Goal: Information Seeking & Learning: Check status

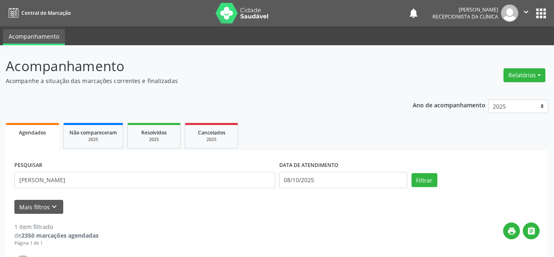
click at [0, 71] on div "Acompanhamento Acompanhe a situação das marcações correntes e finalizadas Relat…" at bounding box center [277, 208] width 554 height 326
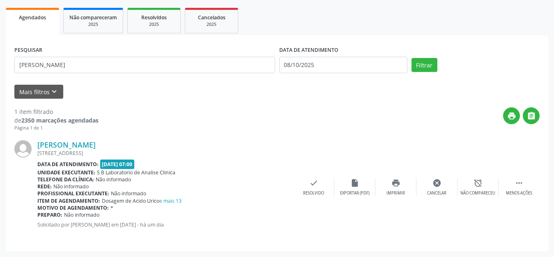
click at [411, 58] on button "Filtrar" at bounding box center [424, 65] width 26 height 14
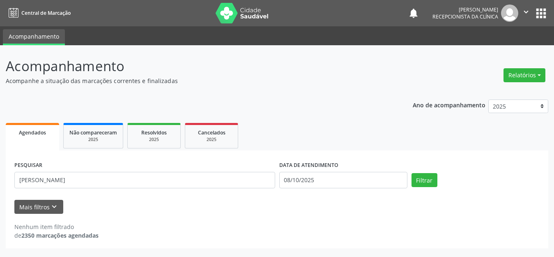
scroll to position [0, 0]
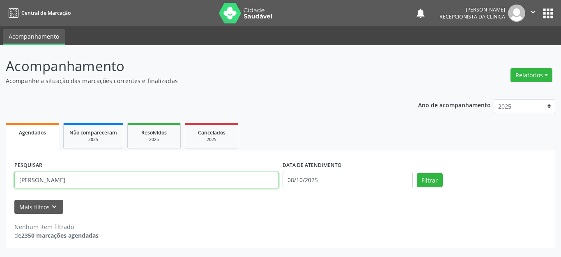
click at [64, 183] on input "[PERSON_NAME]" at bounding box center [146, 180] width 264 height 16
click at [417, 173] on button "Filtrar" at bounding box center [430, 180] width 26 height 14
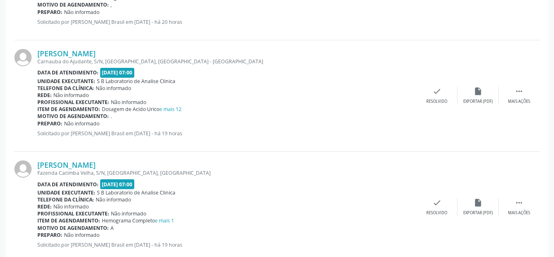
scroll to position [1005, 0]
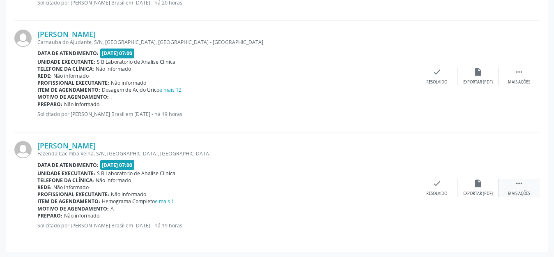
click at [520, 183] on icon "" at bounding box center [518, 183] width 9 height 9
click at [393, 184] on icon "print" at bounding box center [395, 183] width 9 height 9
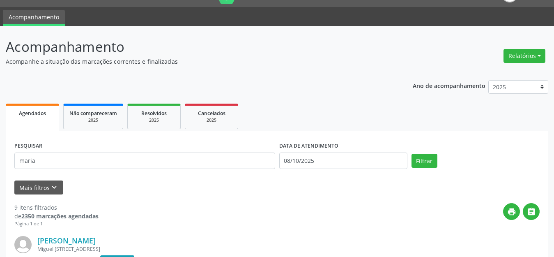
scroll to position [0, 0]
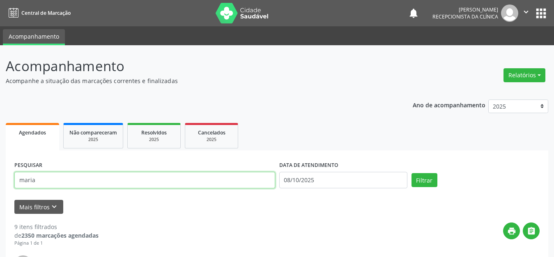
click at [55, 177] on input "maria" at bounding box center [144, 180] width 261 height 16
type input "m"
click at [411, 173] on button "Filtrar" at bounding box center [424, 180] width 26 height 14
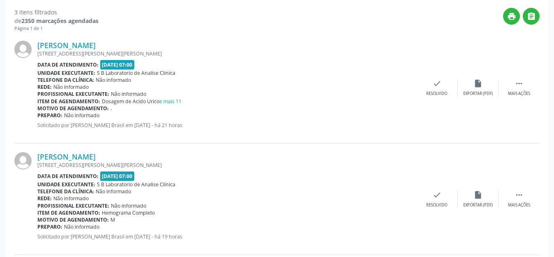
scroll to position [173, 0]
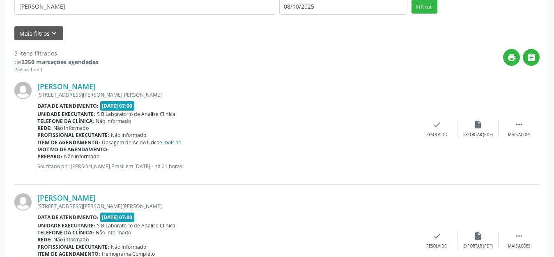
click at [166, 142] on link "e mais 11" at bounding box center [170, 142] width 22 height 7
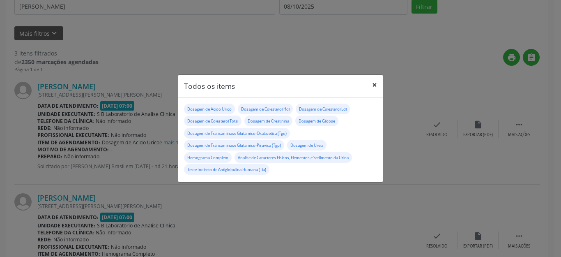
click at [373, 85] on button "×" at bounding box center [374, 85] width 16 height 20
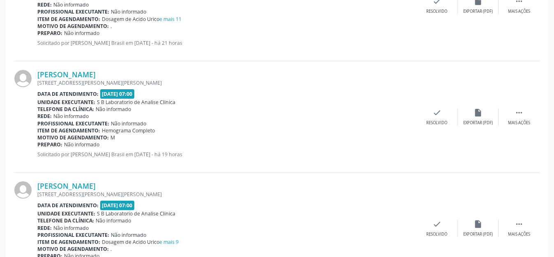
scroll to position [338, 0]
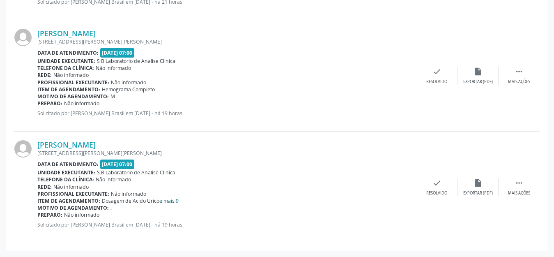
click at [164, 201] on link "e mais 9" at bounding box center [168, 200] width 19 height 7
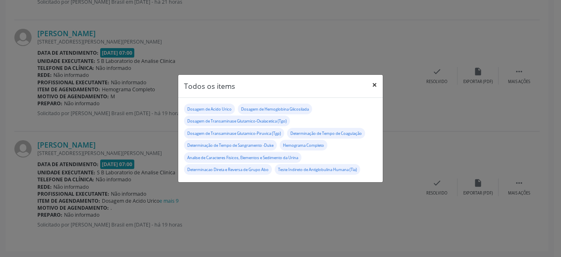
click at [373, 85] on button "×" at bounding box center [374, 85] width 16 height 20
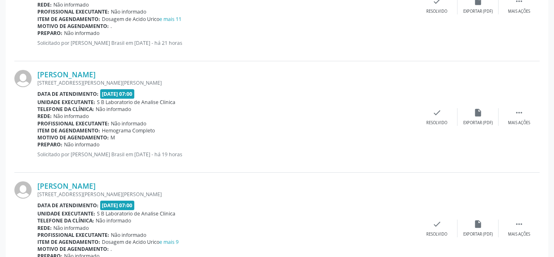
scroll to position [255, 0]
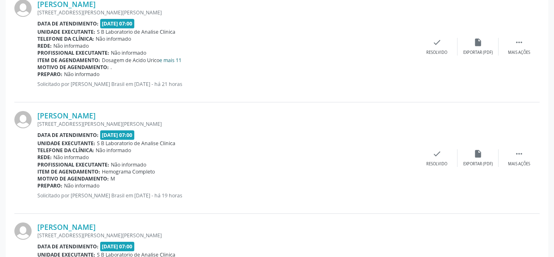
click at [171, 60] on link "e mais 11" at bounding box center [170, 60] width 22 height 7
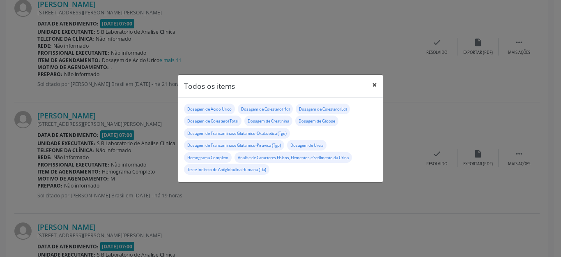
click at [372, 84] on button "×" at bounding box center [374, 85] width 16 height 20
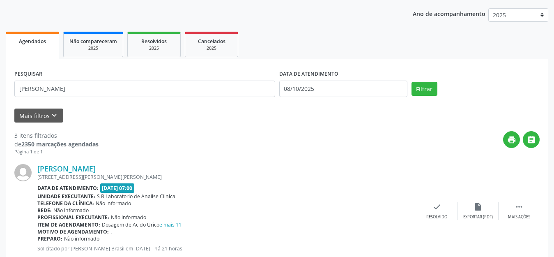
scroll to position [50, 0]
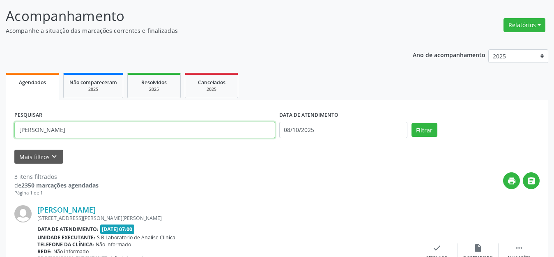
drag, startPoint x: 82, startPoint y: 129, endPoint x: 18, endPoint y: 129, distance: 64.1
click at [18, 129] on input "[PERSON_NAME]" at bounding box center [144, 130] width 261 height 16
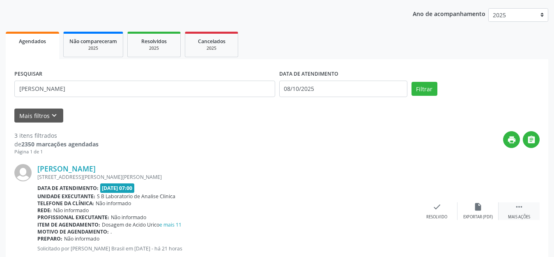
click at [523, 210] on icon "" at bounding box center [518, 206] width 9 height 9
click at [398, 209] on icon "print" at bounding box center [395, 206] width 9 height 9
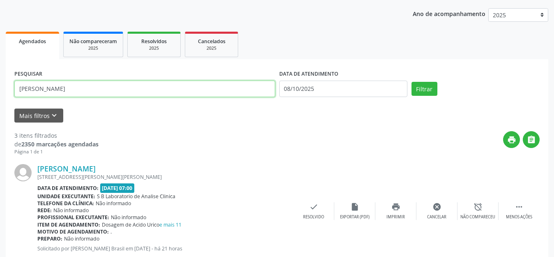
drag, startPoint x: 88, startPoint y: 86, endPoint x: 0, endPoint y: 90, distance: 88.4
click at [0, 90] on div "Acompanhamento Acompanhe a situação das marcações correntes e finalizadas Relat…" at bounding box center [277, 228] width 554 height 549
type input "[PERSON_NAME]"
click at [411, 82] on button "Filtrar" at bounding box center [424, 89] width 26 height 14
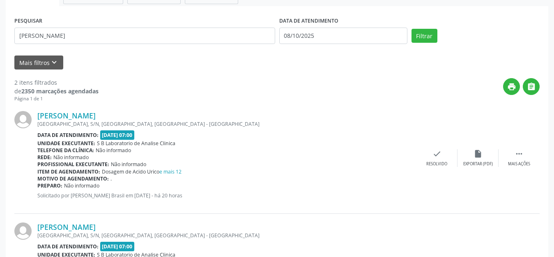
scroll to position [185, 0]
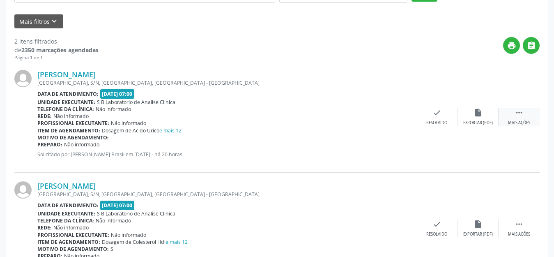
click at [514, 116] on icon "" at bounding box center [518, 112] width 9 height 9
click at [394, 114] on icon "print" at bounding box center [395, 112] width 9 height 9
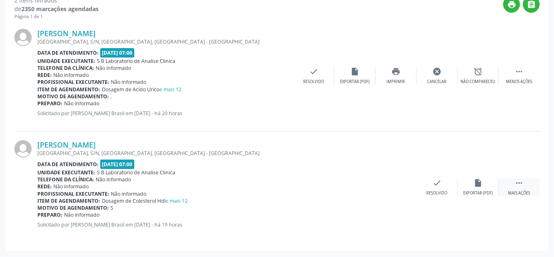
click at [518, 186] on icon "" at bounding box center [518, 182] width 9 height 9
click at [394, 183] on icon "print" at bounding box center [395, 182] width 9 height 9
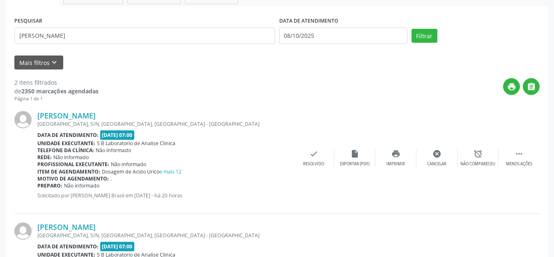
scroll to position [103, 0]
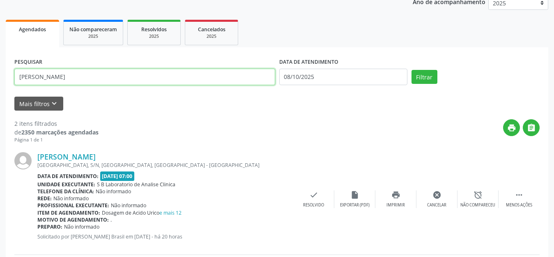
drag, startPoint x: 57, startPoint y: 81, endPoint x: 0, endPoint y: 74, distance: 57.9
click at [0, 74] on div "Acompanhamento Acompanhe a situação das marcações correntes e finalizadas Relat…" at bounding box center [277, 161] width 554 height 438
type input "[PERSON_NAME]"
click at [411, 70] on button "Filtrar" at bounding box center [424, 77] width 26 height 14
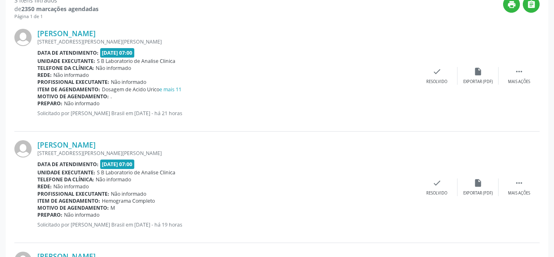
scroll to position [267, 0]
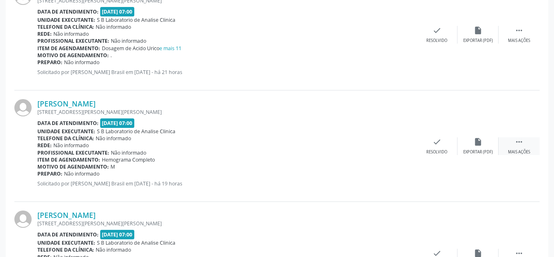
click at [515, 142] on icon "" at bounding box center [518, 141] width 9 height 9
click at [396, 144] on icon "print" at bounding box center [395, 141] width 9 height 9
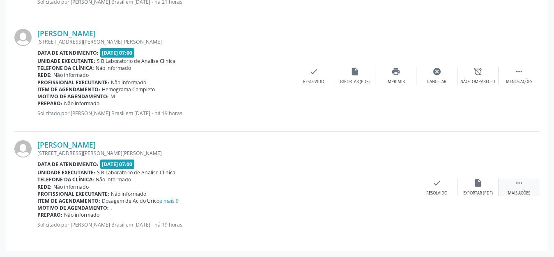
click at [514, 182] on div " Mais ações" at bounding box center [518, 187] width 41 height 18
click at [396, 185] on icon "print" at bounding box center [395, 182] width 9 height 9
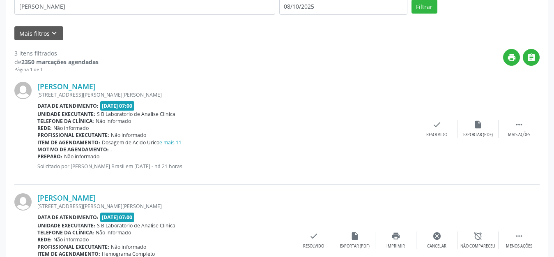
scroll to position [132, 0]
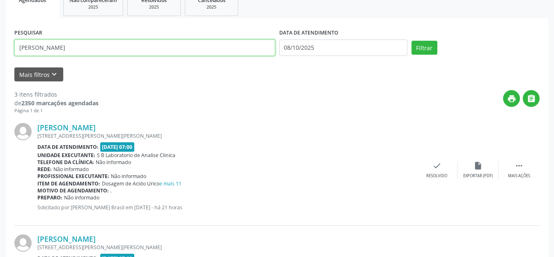
click at [77, 51] on input "[PERSON_NAME]" at bounding box center [144, 47] width 261 height 16
click at [77, 50] on input "[PERSON_NAME]" at bounding box center [144, 47] width 261 height 16
click at [411, 41] on button "Filtrar" at bounding box center [424, 48] width 26 height 14
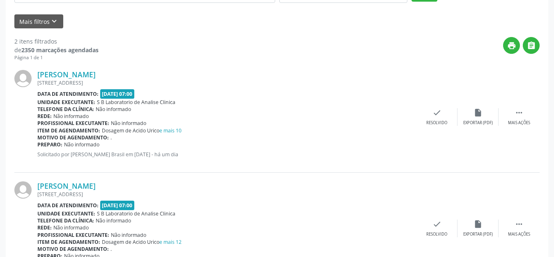
scroll to position [226, 0]
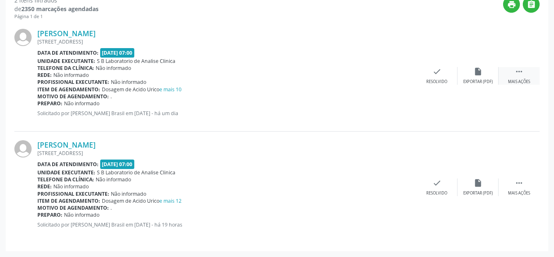
click at [518, 75] on icon "" at bounding box center [518, 71] width 9 height 9
click at [399, 74] on icon "print" at bounding box center [395, 71] width 9 height 9
click at [397, 75] on icon "print" at bounding box center [395, 71] width 9 height 9
click at [525, 188] on div " Mais ações" at bounding box center [518, 187] width 41 height 18
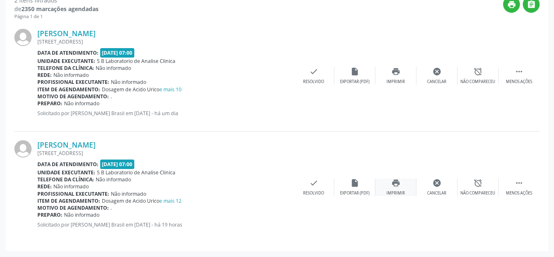
click at [399, 186] on icon "print" at bounding box center [395, 182] width 9 height 9
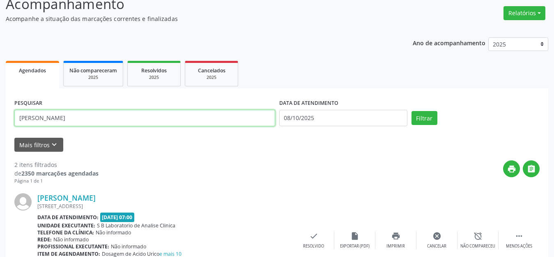
click at [69, 115] on input "[PERSON_NAME]" at bounding box center [144, 118] width 261 height 16
click at [411, 111] on button "Filtrar" at bounding box center [424, 118] width 26 height 14
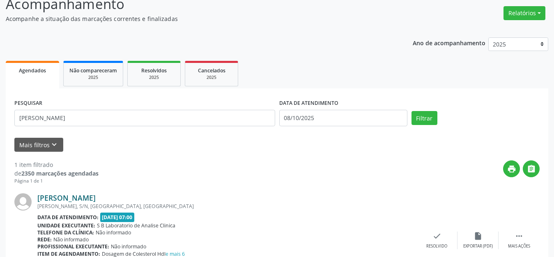
scroll to position [115, 0]
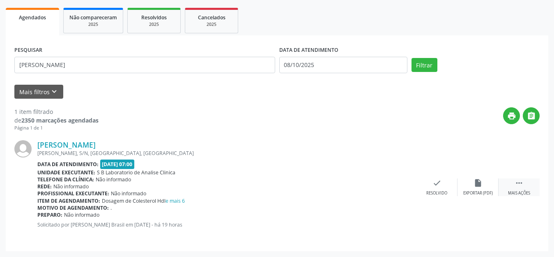
click at [521, 186] on icon "" at bounding box center [518, 182] width 9 height 9
click at [396, 185] on icon "print" at bounding box center [395, 182] width 9 height 9
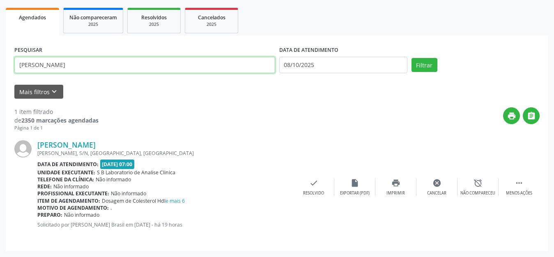
drag, startPoint x: 67, startPoint y: 62, endPoint x: 0, endPoint y: 63, distance: 67.3
click at [0, 63] on div "Acompanhamento Acompanhe a situação das marcações correntes e finalizadas Relat…" at bounding box center [277, 93] width 554 height 326
click at [411, 58] on button "Filtrar" at bounding box center [424, 65] width 26 height 14
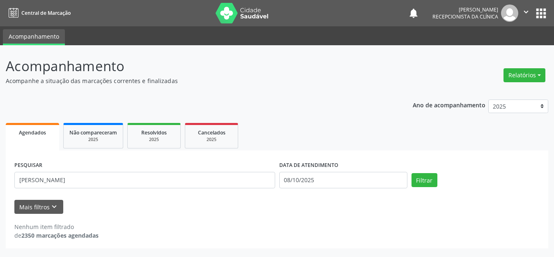
scroll to position [0, 0]
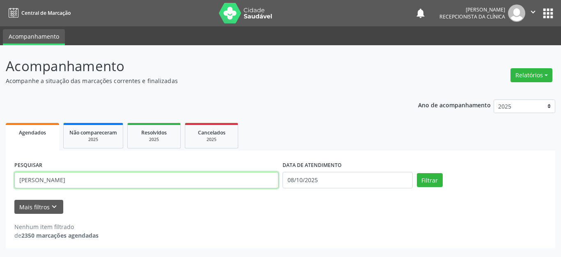
click at [71, 175] on input "[PERSON_NAME]" at bounding box center [146, 180] width 264 height 16
click at [417, 173] on button "Filtrar" at bounding box center [430, 180] width 26 height 14
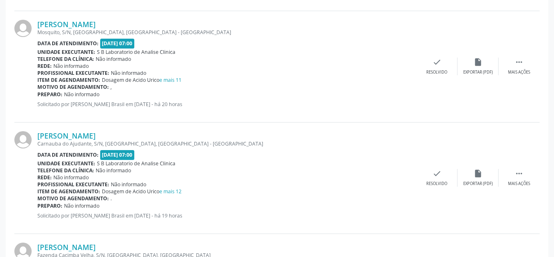
scroll to position [944, 0]
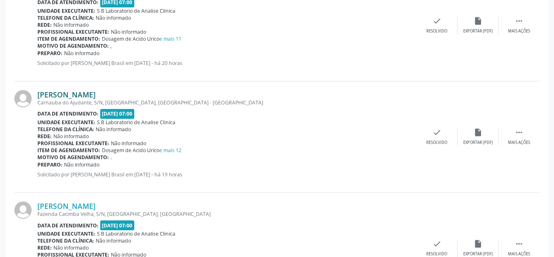
drag, startPoint x: 104, startPoint y: 93, endPoint x: 40, endPoint y: 97, distance: 63.7
click at [40, 97] on div "[PERSON_NAME]" at bounding box center [226, 94] width 379 height 9
copy link "[PERSON_NAME]"
click at [519, 131] on icon "" at bounding box center [518, 132] width 9 height 9
click at [390, 134] on div "print Imprimir" at bounding box center [395, 137] width 41 height 18
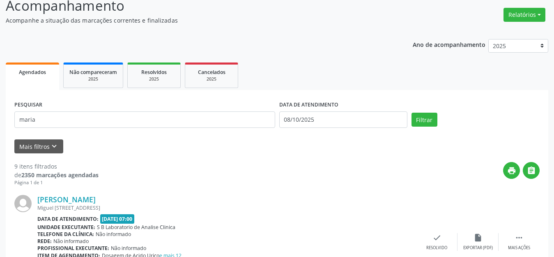
scroll to position [0, 0]
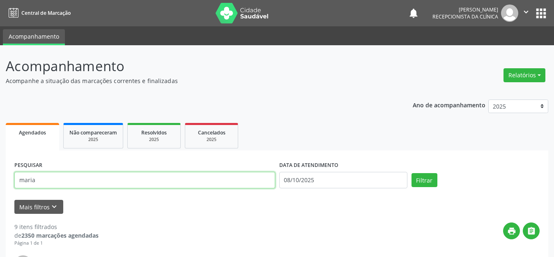
click at [66, 179] on input "maria" at bounding box center [144, 180] width 261 height 16
click at [411, 173] on button "Filtrar" at bounding box center [424, 180] width 26 height 14
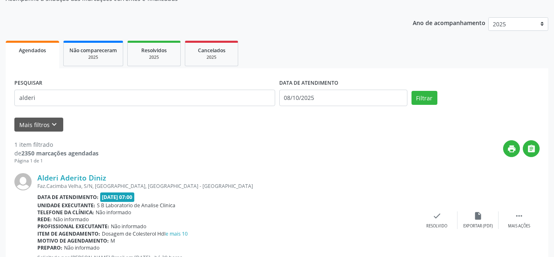
scroll to position [115, 0]
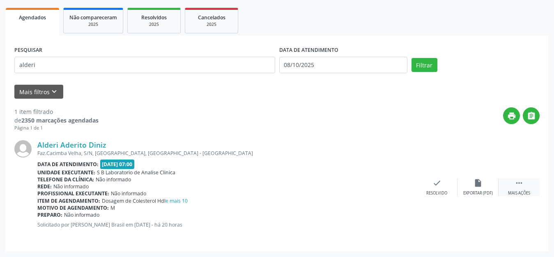
click at [521, 184] on icon "" at bounding box center [518, 182] width 9 height 9
click at [400, 187] on div "print Imprimir" at bounding box center [395, 187] width 41 height 18
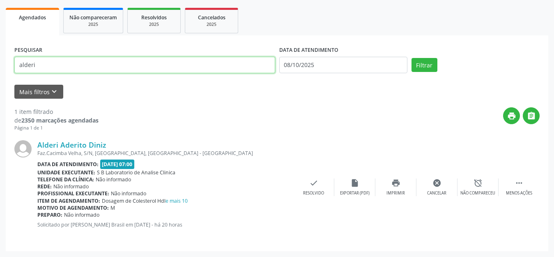
drag, startPoint x: 99, startPoint y: 68, endPoint x: 18, endPoint y: 67, distance: 80.5
click at [18, 67] on input "alderi" at bounding box center [144, 65] width 261 height 16
type input "[PERSON_NAME]"
click at [411, 58] on button "Filtrar" at bounding box center [424, 65] width 26 height 14
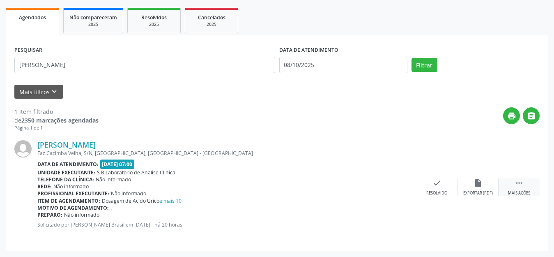
click at [517, 188] on div " Mais ações" at bounding box center [518, 187] width 41 height 18
click at [393, 185] on icon "print" at bounding box center [395, 182] width 9 height 9
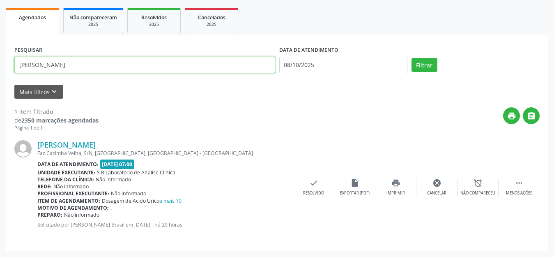
click at [194, 64] on input "[PERSON_NAME]" at bounding box center [144, 65] width 261 height 16
click at [411, 58] on button "Filtrar" at bounding box center [424, 65] width 26 height 14
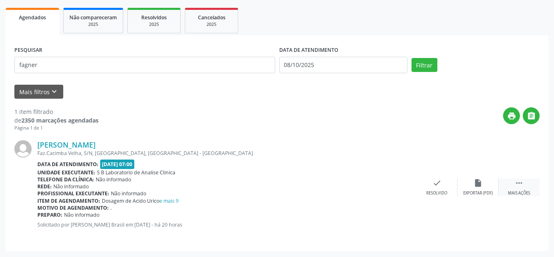
click at [513, 183] on div " Mais ações" at bounding box center [518, 187] width 41 height 18
click at [387, 183] on div "print Imprimir" at bounding box center [395, 187] width 41 height 18
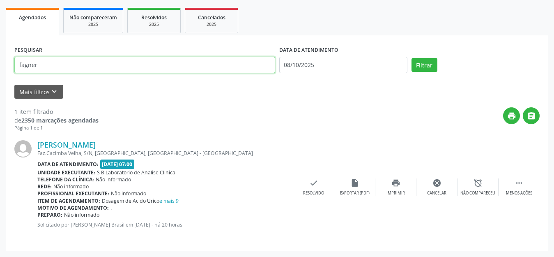
click at [96, 71] on input "fagner" at bounding box center [144, 65] width 261 height 16
click at [411, 58] on button "Filtrar" at bounding box center [424, 65] width 26 height 14
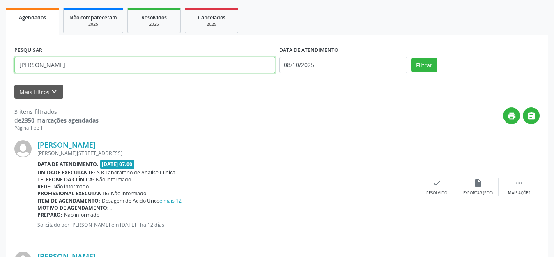
click at [80, 67] on input "[PERSON_NAME]" at bounding box center [144, 65] width 261 height 16
type input "[PERSON_NAME]"
click at [411, 58] on button "Filtrar" at bounding box center [424, 65] width 26 height 14
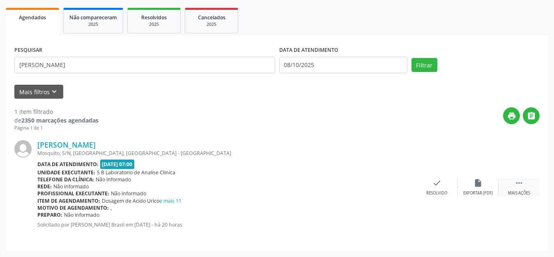
click at [519, 182] on icon "" at bounding box center [518, 182] width 9 height 9
click at [395, 184] on icon "print" at bounding box center [395, 182] width 9 height 9
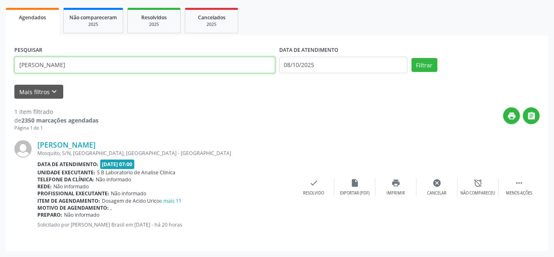
drag, startPoint x: 117, startPoint y: 66, endPoint x: 0, endPoint y: 75, distance: 116.9
click at [0, 75] on div "Acompanhamento Acompanhe a situação das marcações correntes e finalizadas Relat…" at bounding box center [277, 93] width 554 height 326
type input "[PERSON_NAME]"
click at [411, 58] on button "Filtrar" at bounding box center [424, 65] width 26 height 14
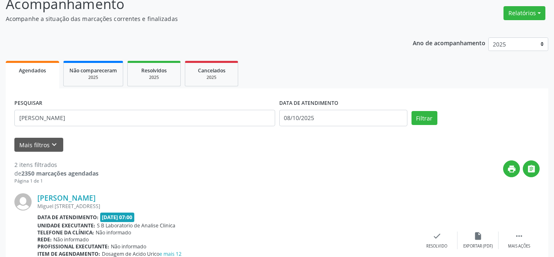
scroll to position [226, 0]
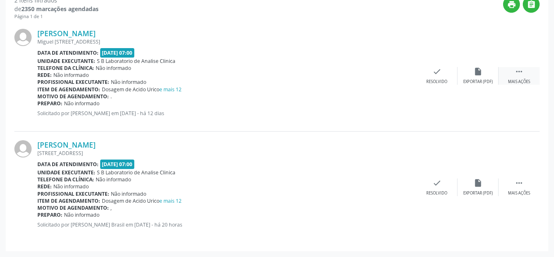
click at [519, 73] on icon "" at bounding box center [518, 71] width 9 height 9
click at [393, 75] on icon "print" at bounding box center [395, 71] width 9 height 9
click at [517, 186] on icon "" at bounding box center [518, 182] width 9 height 9
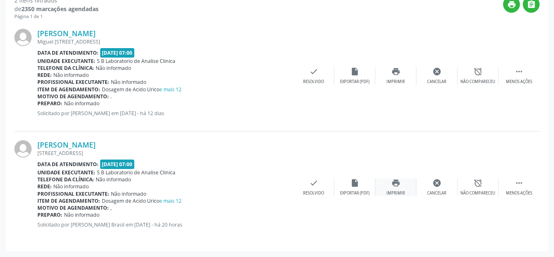
click at [393, 184] on icon "print" at bounding box center [395, 182] width 9 height 9
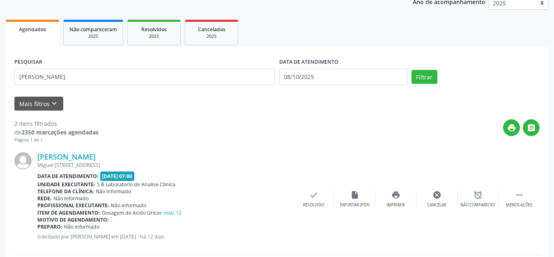
scroll to position [21, 0]
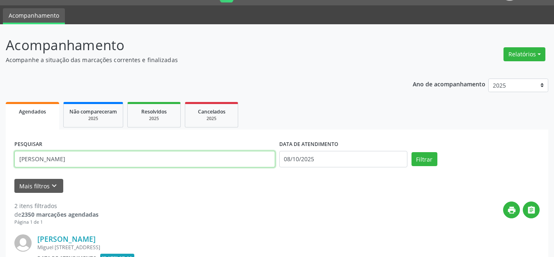
drag, startPoint x: 56, startPoint y: 158, endPoint x: 0, endPoint y: 163, distance: 56.1
click at [0, 163] on div "Acompanhamento Acompanhe a situação das marcações correntes e finalizadas Relat…" at bounding box center [277, 243] width 554 height 438
drag, startPoint x: 75, startPoint y: 159, endPoint x: 0, endPoint y: 156, distance: 74.8
click at [0, 156] on div "Acompanhamento Acompanhe a situação das marcações correntes e finalizadas Relat…" at bounding box center [277, 243] width 554 height 438
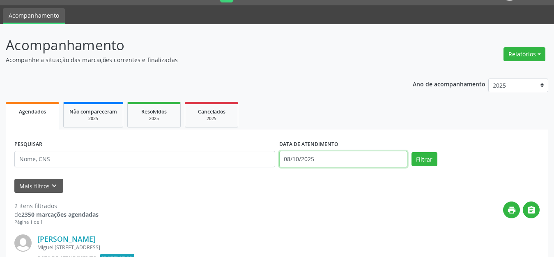
click at [301, 152] on input "08/10/2025" at bounding box center [343, 159] width 128 height 16
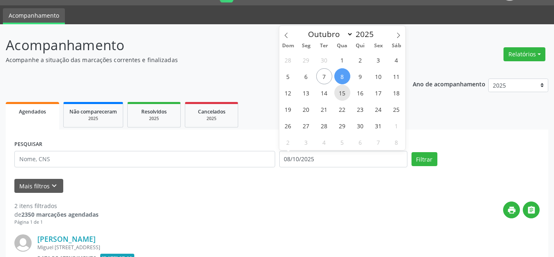
click at [343, 92] on span "15" at bounding box center [342, 93] width 16 height 16
type input "[DATE]"
click at [343, 92] on span "15" at bounding box center [342, 93] width 16 height 16
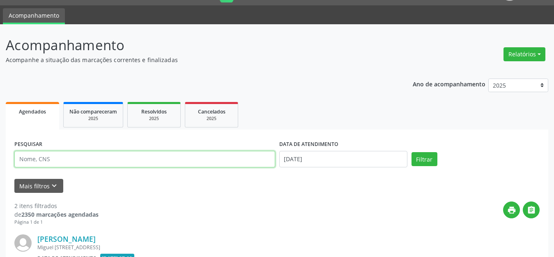
click at [45, 162] on input "text" at bounding box center [144, 159] width 261 height 16
click at [411, 152] on button "Filtrar" at bounding box center [424, 159] width 26 height 14
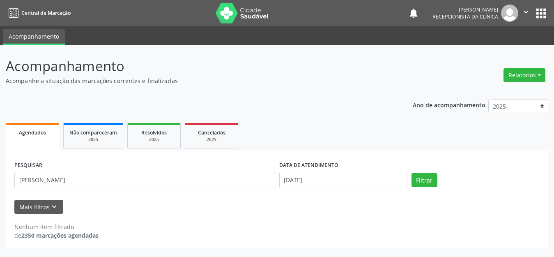
scroll to position [0, 0]
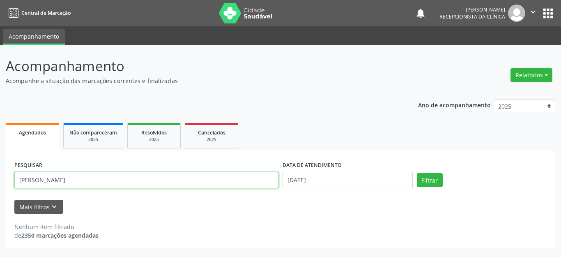
click at [62, 180] on input "[PERSON_NAME]" at bounding box center [146, 180] width 264 height 16
type input "[PERSON_NAME]"
click at [417, 173] on button "Filtrar" at bounding box center [430, 180] width 26 height 14
drag, startPoint x: 100, startPoint y: 181, endPoint x: 17, endPoint y: 190, distance: 83.5
click at [17, 190] on div "PESQUISAR [PERSON_NAME]" at bounding box center [146, 176] width 268 height 35
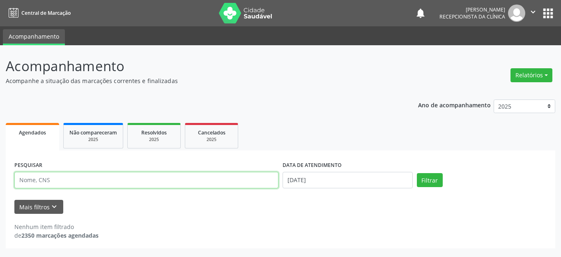
type input "N"
click at [417, 173] on button "Filtrar" at bounding box center [430, 180] width 26 height 14
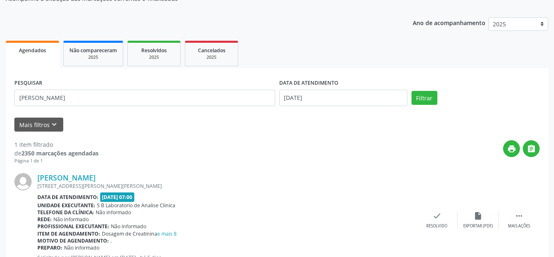
scroll to position [115, 0]
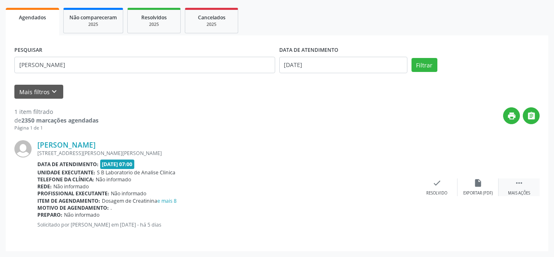
click at [514, 181] on icon "" at bounding box center [518, 182] width 9 height 9
click at [389, 183] on div "print Imprimir" at bounding box center [395, 187] width 41 height 18
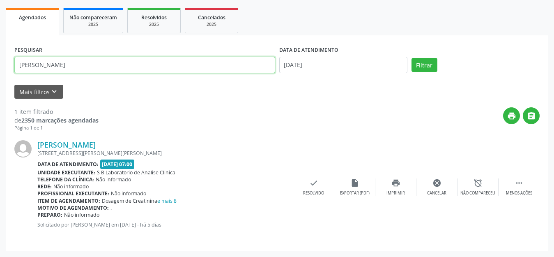
click at [64, 62] on input "[PERSON_NAME]" at bounding box center [144, 65] width 261 height 16
type input "M"
type input "[PERSON_NAME]"
click at [411, 58] on button "Filtrar" at bounding box center [424, 65] width 26 height 14
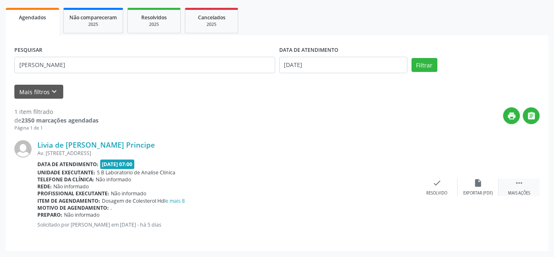
click at [516, 182] on icon "" at bounding box center [518, 182] width 9 height 9
click at [386, 184] on div "print Imprimir" at bounding box center [395, 187] width 41 height 18
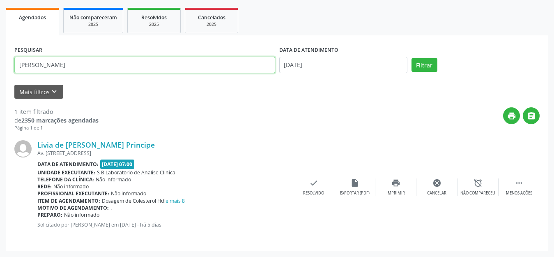
drag, startPoint x: 84, startPoint y: 60, endPoint x: 29, endPoint y: 60, distance: 54.6
click at [30, 60] on input "[PERSON_NAME]" at bounding box center [144, 65] width 261 height 16
click at [29, 60] on input "[PERSON_NAME]" at bounding box center [144, 65] width 261 height 16
drag, startPoint x: 25, startPoint y: 64, endPoint x: 0, endPoint y: 64, distance: 25.5
click at [0, 64] on div "Acompanhamento Acompanhe a situação das marcações correntes e finalizadas Relat…" at bounding box center [277, 93] width 554 height 326
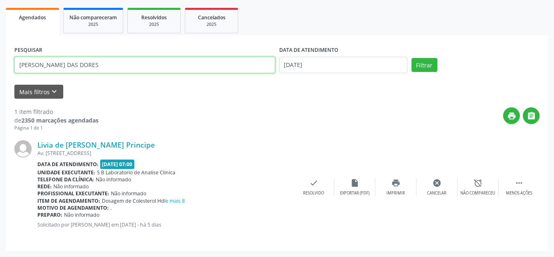
click at [411, 58] on button "Filtrar" at bounding box center [424, 65] width 26 height 14
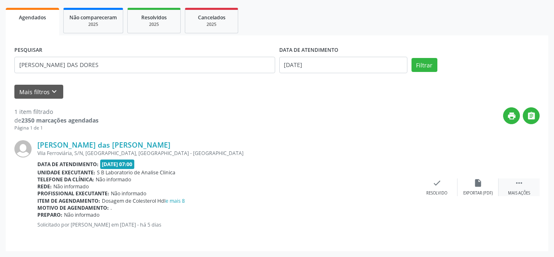
click at [515, 182] on icon "" at bounding box center [518, 182] width 9 height 9
click at [398, 182] on icon "print" at bounding box center [395, 182] width 9 height 9
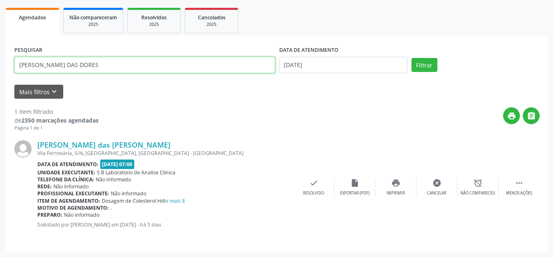
drag, startPoint x: 94, startPoint y: 68, endPoint x: 0, endPoint y: 67, distance: 93.6
click at [0, 67] on div "Acompanhamento Acompanhe a situação das marcações correntes e finalizadas Relat…" at bounding box center [277, 93] width 554 height 326
type input "[PERSON_NAME]"
click at [411, 58] on button "Filtrar" at bounding box center [424, 65] width 26 height 14
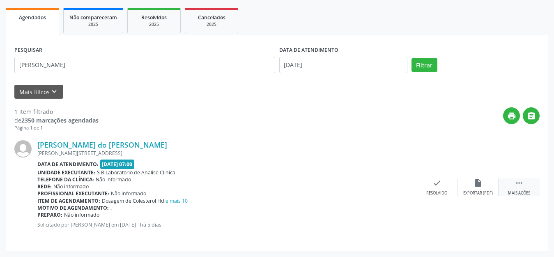
click at [522, 188] on div " Mais ações" at bounding box center [518, 187] width 41 height 18
click at [395, 184] on icon "print" at bounding box center [395, 182] width 9 height 9
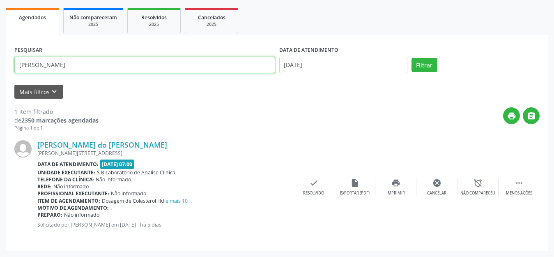
drag, startPoint x: 86, startPoint y: 68, endPoint x: 0, endPoint y: 61, distance: 86.5
click at [0, 61] on div "Acompanhamento Acompanhe a situação das marcações correntes e finalizadas Relat…" at bounding box center [277, 93] width 554 height 326
click at [411, 58] on button "Filtrar" at bounding box center [424, 65] width 26 height 14
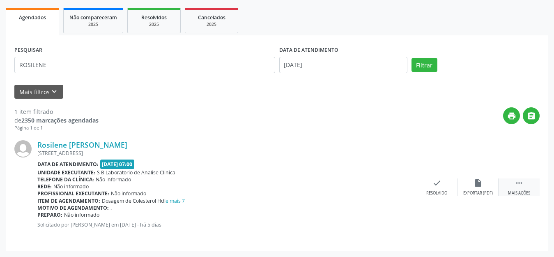
click at [519, 185] on icon "" at bounding box center [518, 182] width 9 height 9
click at [397, 180] on icon "print" at bounding box center [395, 182] width 9 height 9
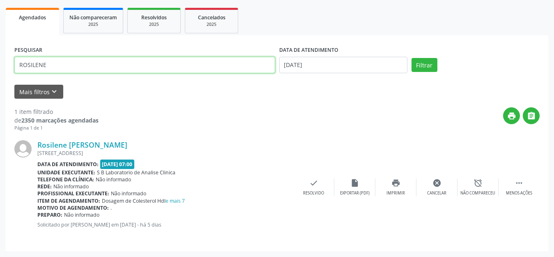
drag, startPoint x: 66, startPoint y: 65, endPoint x: 19, endPoint y: 62, distance: 46.5
click at [19, 62] on input "ROSILENE" at bounding box center [144, 65] width 261 height 16
drag, startPoint x: 84, startPoint y: 67, endPoint x: 50, endPoint y: 61, distance: 35.1
click at [50, 61] on input "LIVIA MARAROSILENE" at bounding box center [144, 65] width 261 height 16
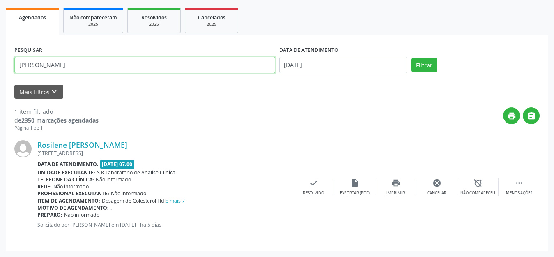
click at [411, 58] on button "Filtrar" at bounding box center [424, 65] width 26 height 14
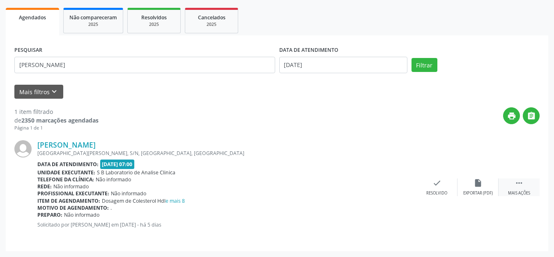
click at [520, 179] on icon "" at bounding box center [518, 182] width 9 height 9
click at [402, 180] on div "print Imprimir" at bounding box center [395, 187] width 41 height 18
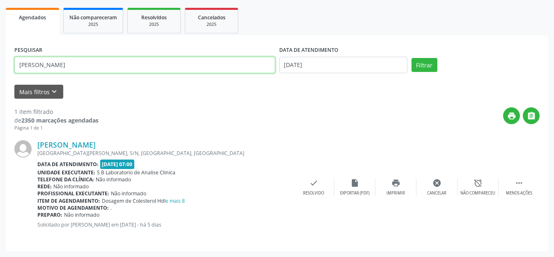
drag, startPoint x: 62, startPoint y: 62, endPoint x: 0, endPoint y: 68, distance: 62.7
click at [0, 68] on div "Acompanhamento Acompanhe a situação das marcações correntes e finalizadas Relat…" at bounding box center [277, 93] width 554 height 326
click at [411, 58] on button "Filtrar" at bounding box center [424, 65] width 26 height 14
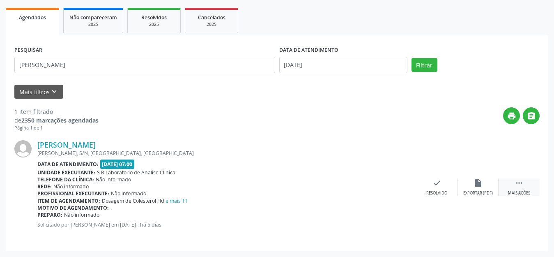
click at [516, 182] on icon "" at bounding box center [518, 182] width 9 height 9
click at [396, 185] on icon "print" at bounding box center [395, 182] width 9 height 9
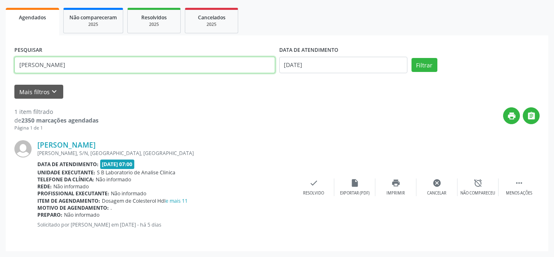
drag, startPoint x: 71, startPoint y: 62, endPoint x: 0, endPoint y: 60, distance: 71.1
click at [0, 60] on div "Acompanhamento Acompanhe a situação das marcações correntes e finalizadas Relat…" at bounding box center [277, 93] width 554 height 326
type input "TALIA"
click at [411, 58] on button "Filtrar" at bounding box center [424, 65] width 26 height 14
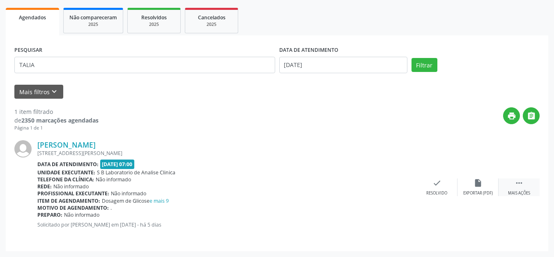
click at [521, 184] on icon "" at bounding box center [518, 182] width 9 height 9
click at [400, 187] on div "print Imprimir" at bounding box center [395, 187] width 41 height 18
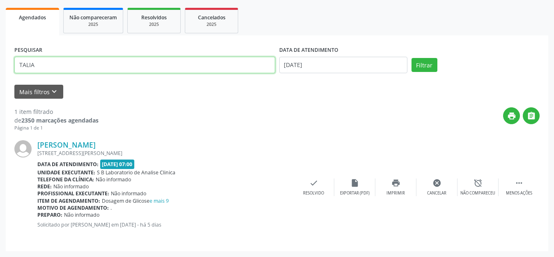
drag, startPoint x: 55, startPoint y: 67, endPoint x: 0, endPoint y: 65, distance: 54.7
click at [0, 65] on div "Acompanhamento Acompanhe a situação das marcações correntes e finalizadas Relat…" at bounding box center [277, 93] width 554 height 326
type input "[PERSON_NAME]"
click at [411, 58] on button "Filtrar" at bounding box center [424, 65] width 26 height 14
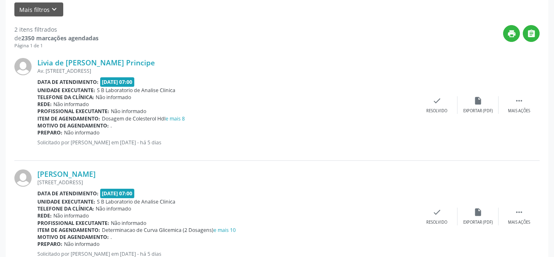
scroll to position [226, 0]
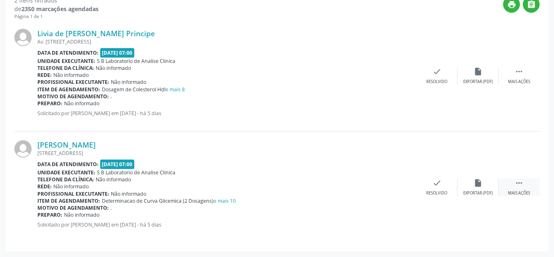
click at [514, 181] on div " Mais ações" at bounding box center [518, 187] width 41 height 18
click at [392, 181] on icon "print" at bounding box center [395, 182] width 9 height 9
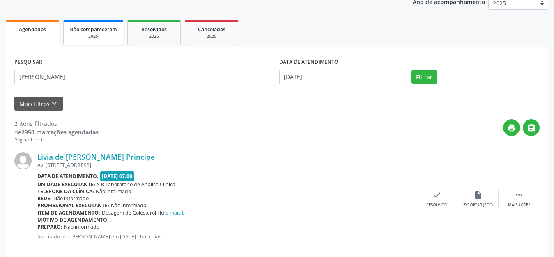
scroll to position [62, 0]
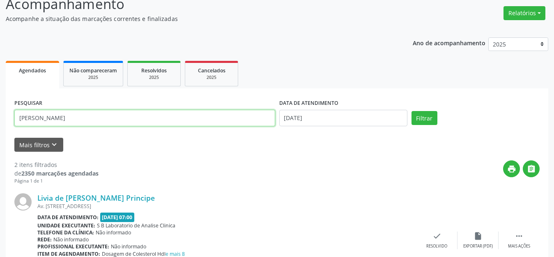
drag, startPoint x: 66, startPoint y: 119, endPoint x: 0, endPoint y: 111, distance: 66.2
click at [0, 111] on div "Acompanhamento Acompanhe a situação das marcações correntes e finalizadas Relat…" at bounding box center [277, 202] width 554 height 438
type input "Z"
type input "JOZEFA"
click at [411, 111] on button "Filtrar" at bounding box center [424, 118] width 26 height 14
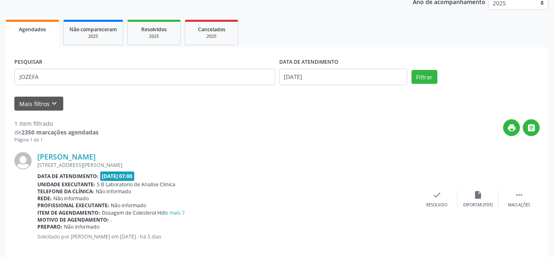
scroll to position [115, 0]
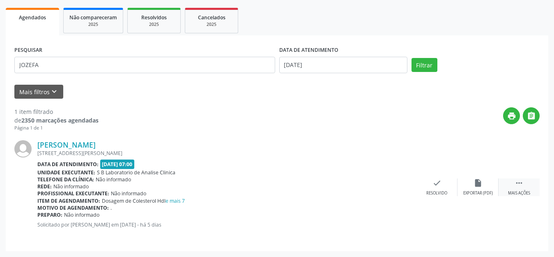
click at [512, 179] on div " Mais ações" at bounding box center [518, 187] width 41 height 18
click at [396, 181] on icon "print" at bounding box center [395, 182] width 9 height 9
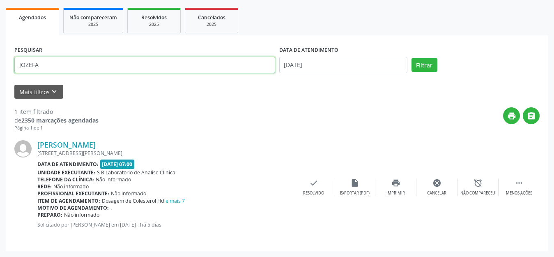
drag, startPoint x: 90, startPoint y: 62, endPoint x: 0, endPoint y: 67, distance: 89.6
click at [0, 67] on div "Acompanhamento Acompanhe a situação das marcações correntes e finalizadas Relat…" at bounding box center [277, 93] width 554 height 326
type input "IVONEIDE"
click at [411, 58] on button "Filtrar" at bounding box center [424, 65] width 26 height 14
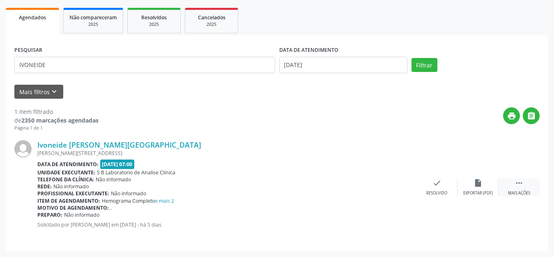
click at [512, 188] on div " Mais ações" at bounding box center [518, 187] width 41 height 18
click at [396, 186] on icon "print" at bounding box center [395, 182] width 9 height 9
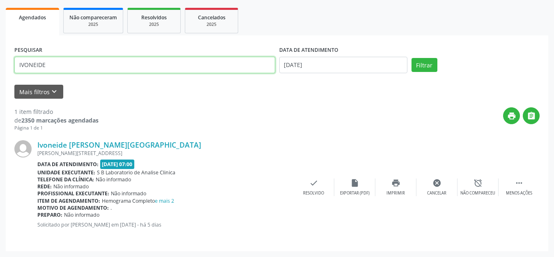
drag, startPoint x: 62, startPoint y: 65, endPoint x: 3, endPoint y: 68, distance: 58.4
click at [3, 68] on div "Acompanhamento Acompanhe a situação das marcações correntes e finalizadas Relat…" at bounding box center [277, 93] width 554 height 326
type input "[PERSON_NAME]"
click at [411, 58] on button "Filtrar" at bounding box center [424, 65] width 26 height 14
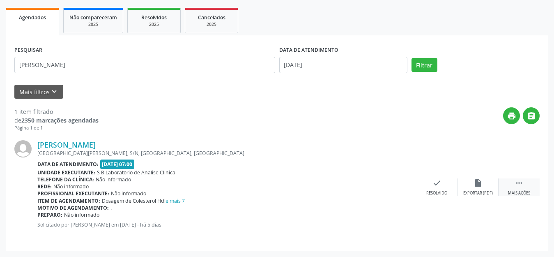
click at [518, 182] on icon "" at bounding box center [518, 182] width 9 height 9
click at [392, 184] on icon "print" at bounding box center [395, 182] width 9 height 9
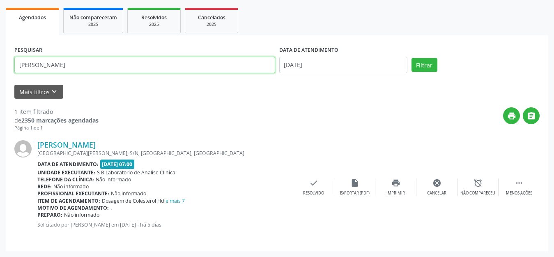
drag, startPoint x: 71, startPoint y: 67, endPoint x: 14, endPoint y: 72, distance: 57.7
click at [14, 72] on div "PESQUISAR [PERSON_NAME]" at bounding box center [144, 61] width 265 height 35
